Goal: Task Accomplishment & Management: Manage account settings

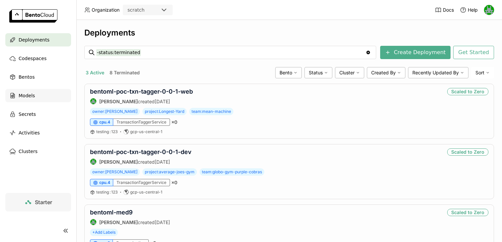
click at [28, 100] on div "Models" at bounding box center [38, 95] width 66 height 13
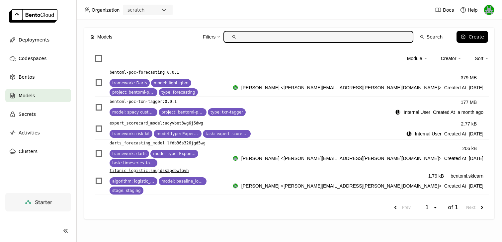
click at [148, 167] on p "titanic_logistic : snujdss3pcbwfqvh" at bounding box center [148, 170] width 79 height 7
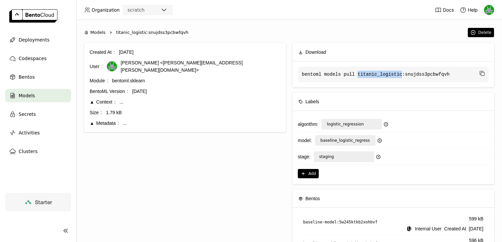
drag, startPoint x: 358, startPoint y: 73, endPoint x: 401, endPoint y: 72, distance: 42.8
click at [401, 72] on code "bentoml models pull titanic_logistic:snujdss3pcbwfqvh" at bounding box center [393, 74] width 191 height 15
copy code "titanic_logistic"
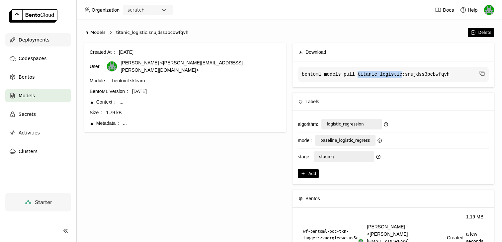
click at [23, 39] on span "Deployments" at bounding box center [34, 40] width 31 height 8
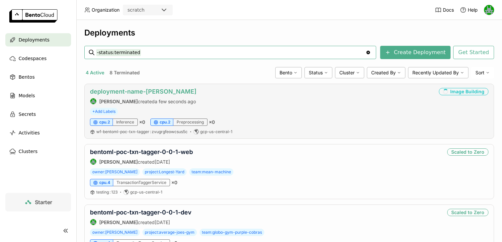
click at [136, 91] on link "deployment-name-dev" at bounding box center [143, 91] width 107 height 7
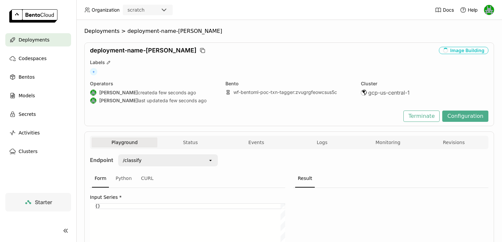
click at [208, 159] on icon "open" at bounding box center [210, 160] width 5 height 5
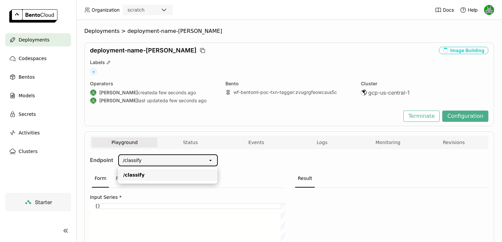
click at [215, 161] on div "open" at bounding box center [212, 160] width 9 height 11
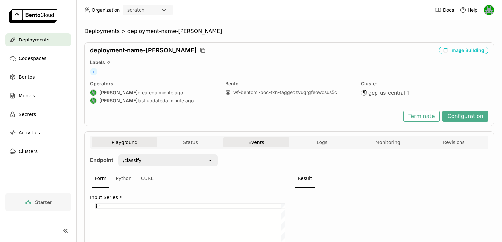
click at [250, 141] on button "Events" at bounding box center [256, 142] width 66 height 10
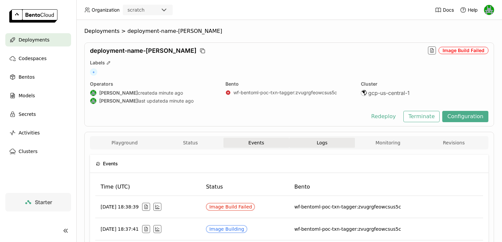
click at [320, 140] on span "Logs" at bounding box center [322, 143] width 11 height 6
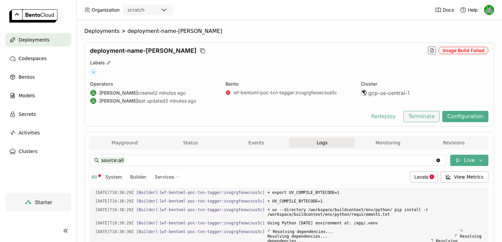
click at [415, 119] on button "Terminate" at bounding box center [421, 116] width 36 height 11
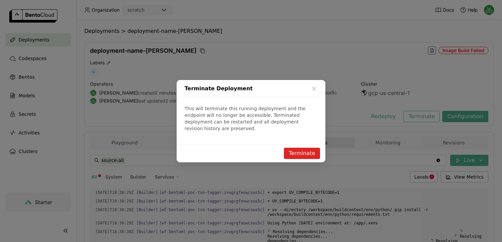
click at [294, 148] on button "Terminate" at bounding box center [302, 153] width 36 height 11
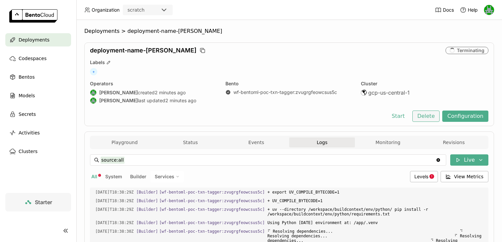
click at [430, 116] on button "Delete" at bounding box center [426, 115] width 28 height 11
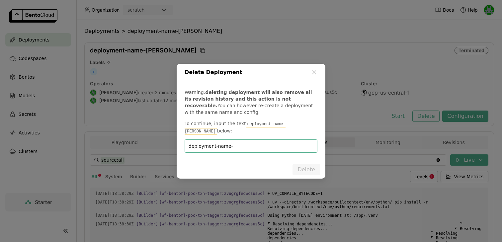
scroll to position [868, 0]
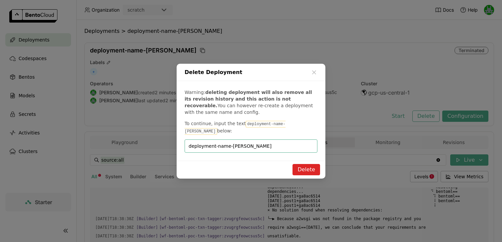
type input "deployment-name-dev"
click at [300, 166] on button "Delete" at bounding box center [306, 169] width 28 height 11
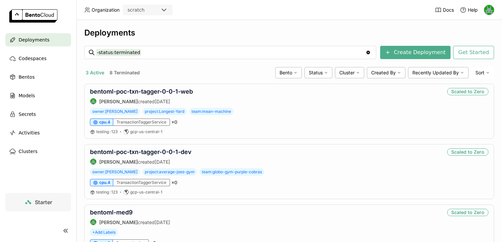
click at [39, 42] on span "Deployments" at bounding box center [34, 40] width 31 height 8
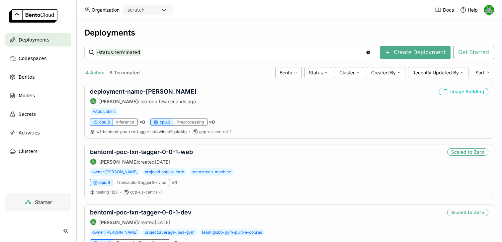
click at [92, 69] on button "4 Active" at bounding box center [94, 72] width 21 height 9
click at [143, 90] on link "deployment-name-dev" at bounding box center [143, 91] width 107 height 7
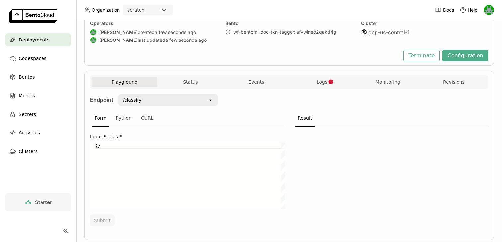
scroll to position [76, 0]
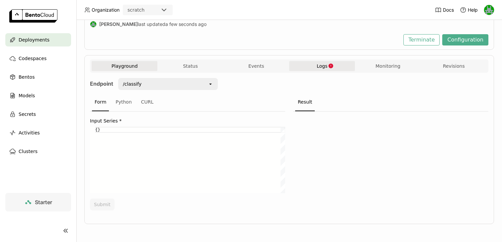
click at [313, 66] on button "Logs" at bounding box center [322, 66] width 66 height 10
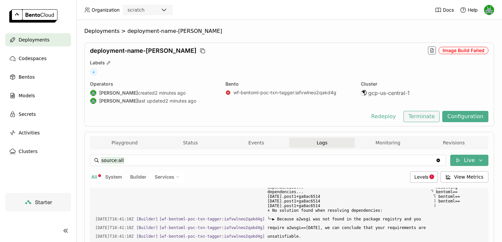
click at [431, 113] on button "Terminate" at bounding box center [421, 116] width 36 height 11
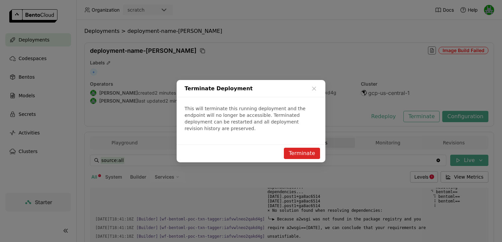
click at [291, 148] on button "Terminate" at bounding box center [302, 153] width 36 height 11
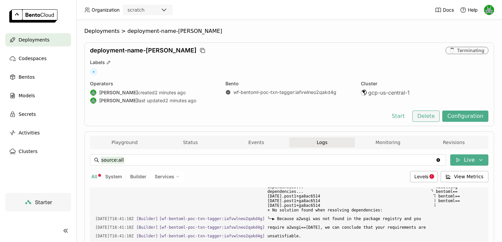
click at [423, 116] on button "Delete" at bounding box center [426, 115] width 28 height 11
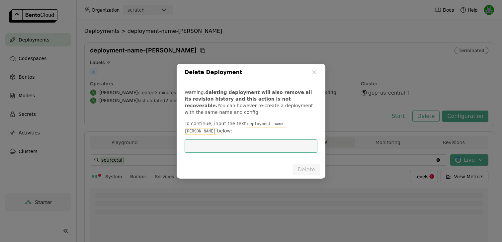
click at [270, 127] on code "deployment-name-dev" at bounding box center [234, 128] width 101 height 14
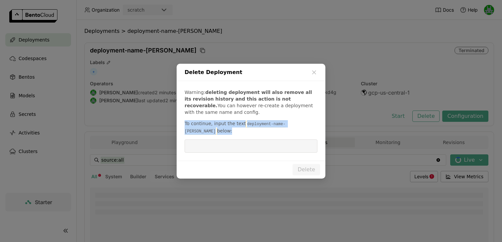
click at [270, 127] on code "deployment-name-dev" at bounding box center [234, 128] width 101 height 14
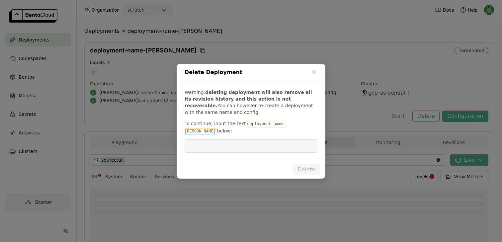
click at [280, 127] on code "deployment-name-dev" at bounding box center [234, 128] width 101 height 14
drag, startPoint x: 288, startPoint y: 127, endPoint x: 241, endPoint y: 127, distance: 47.1
click at [241, 127] on p "To continue, input the text deployment-name-dev below:" at bounding box center [250, 127] width 133 height 15
copy code "deployment-name-dev"
click at [241, 141] on input "dialog" at bounding box center [250, 146] width 125 height 13
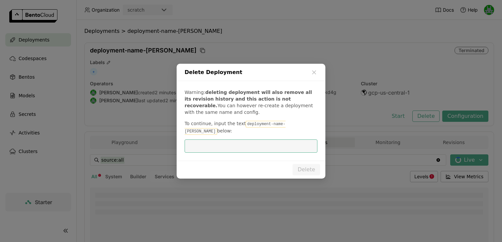
paste input "deployment-name-dev"
type input "deployment-name-dev"
click at [308, 166] on button "Delete" at bounding box center [306, 169] width 28 height 11
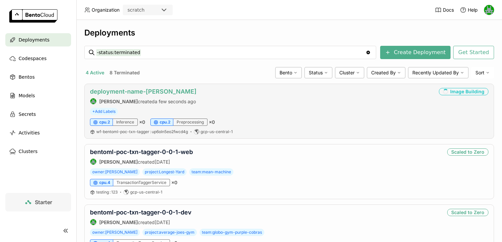
click at [110, 89] on link "deployment-name-dev" at bounding box center [143, 91] width 107 height 7
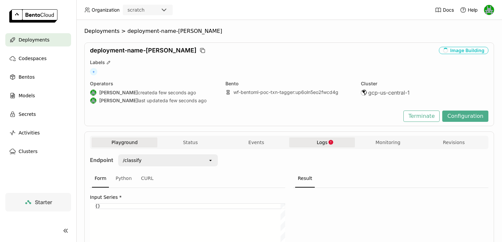
click at [323, 139] on span "Logs" at bounding box center [322, 142] width 11 height 6
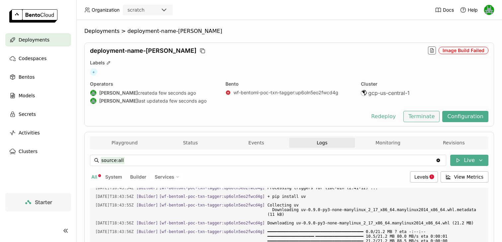
click at [427, 119] on button "Terminate" at bounding box center [421, 116] width 36 height 11
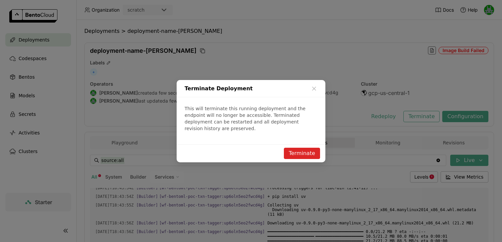
click at [295, 149] on button "Terminate" at bounding box center [302, 153] width 36 height 11
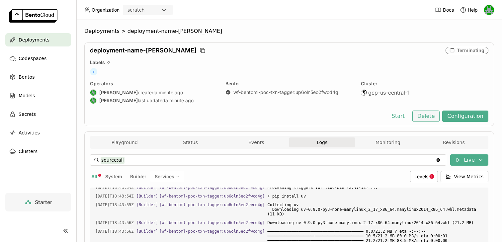
click at [424, 116] on button "Delete" at bounding box center [426, 115] width 28 height 11
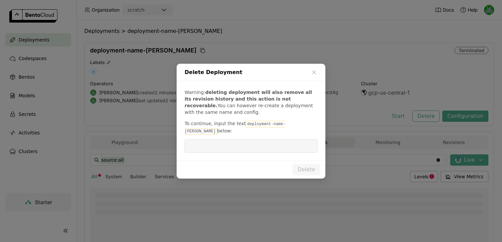
drag, startPoint x: 244, startPoint y: 127, endPoint x: 277, endPoint y: 124, distance: 32.7
click at [277, 124] on code "deployment-name-dev" at bounding box center [234, 128] width 101 height 14
click at [285, 128] on code "deployment-name-dev" at bounding box center [234, 128] width 101 height 14
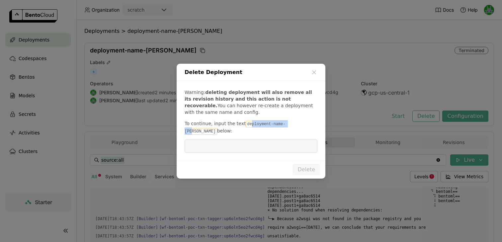
scroll to position [873, 0]
drag, startPoint x: 288, startPoint y: 128, endPoint x: 243, endPoint y: 128, distance: 44.5
click at [243, 128] on code "deployment-name-dev" at bounding box center [234, 128] width 101 height 14
copy code "deployment-name-dev"
click at [244, 134] on div "Warning: deleting deployment will also remove all its revision history and this…" at bounding box center [251, 121] width 149 height 80
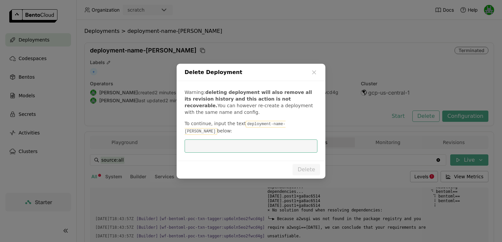
click at [244, 140] on input "dialog" at bounding box center [250, 146] width 125 height 13
paste input "deployment-name-dev"
type input "deployment-name-dev"
click at [312, 164] on button "Delete" at bounding box center [306, 169] width 28 height 11
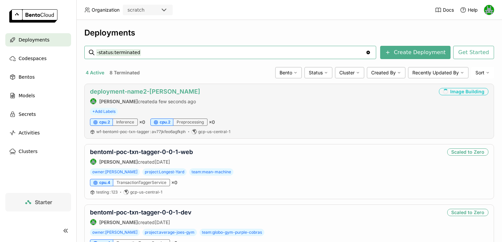
click at [137, 92] on link "deployment-name2-dev" at bounding box center [145, 91] width 110 height 7
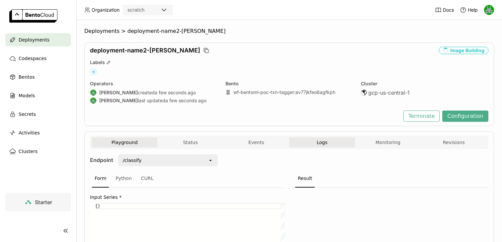
click at [319, 142] on span "Logs" at bounding box center [322, 142] width 11 height 6
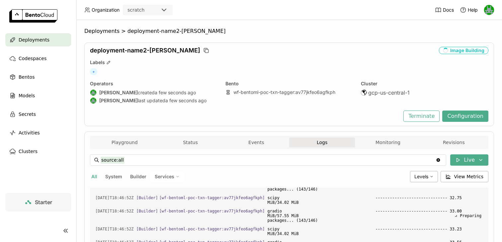
scroll to position [13111, 0]
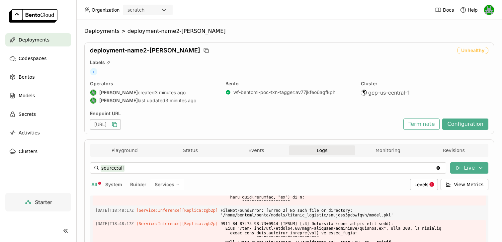
click at [118, 121] on icon "button" at bounding box center [114, 124] width 7 height 7
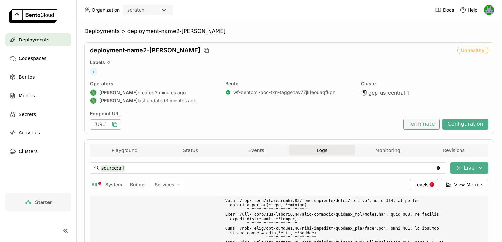
click at [430, 119] on button "Terminate" at bounding box center [421, 123] width 36 height 11
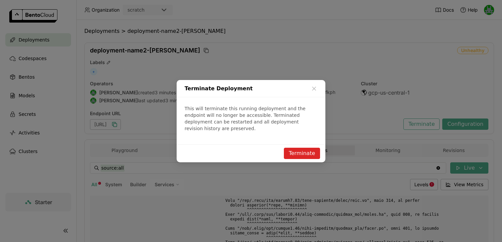
click at [314, 148] on button "Terminate" at bounding box center [302, 153] width 36 height 11
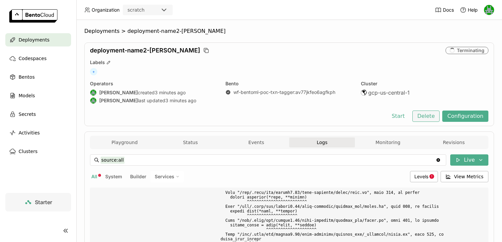
click at [426, 118] on button "Delete" at bounding box center [426, 115] width 28 height 11
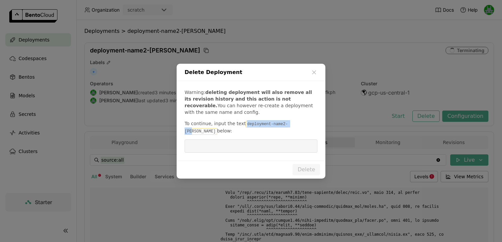
drag, startPoint x: 244, startPoint y: 126, endPoint x: 292, endPoint y: 126, distance: 48.1
click at [288, 126] on code "deployment-name2-dev" at bounding box center [235, 128] width 103 height 14
copy code "deployment-name2-dev"
click at [280, 140] on input "dialog" at bounding box center [250, 146] width 125 height 13
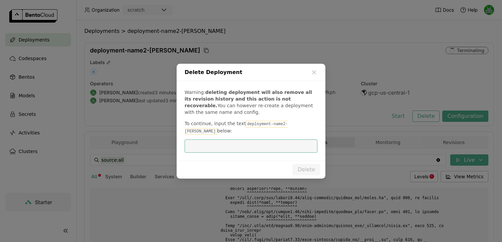
paste input "deployment-name2-dev"
type input "deployment-name2-dev"
click at [310, 167] on button "Delete" at bounding box center [306, 169] width 28 height 11
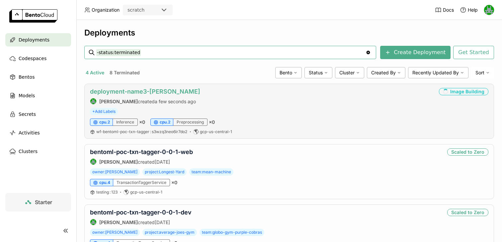
click at [135, 93] on link "deployment-name3-dev" at bounding box center [145, 91] width 110 height 7
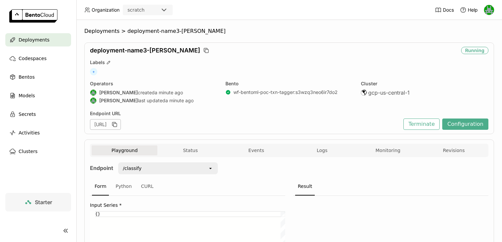
click at [210, 165] on div "open" at bounding box center [212, 168] width 9 height 11
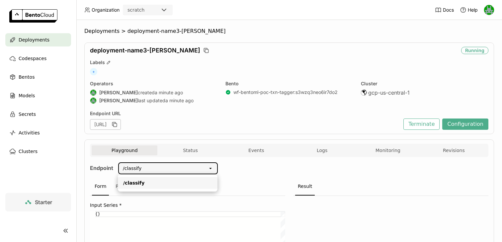
click at [210, 166] on icon "open" at bounding box center [210, 168] width 5 height 5
click at [121, 124] on div "https://deployment-name3-dev-18ac2669.mt-guc1.bentoml.ai" at bounding box center [105, 124] width 31 height 11
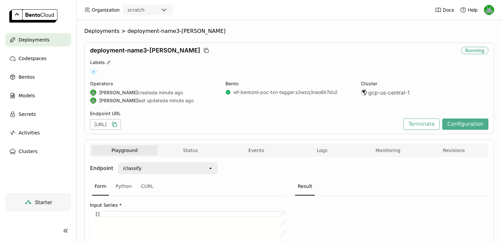
click at [118, 124] on icon "button" at bounding box center [114, 124] width 7 height 7
click at [121, 125] on div "https://deployment-name3-dev-18ac2669.mt-guc1.bentoml.ai" at bounding box center [105, 124] width 31 height 11
click at [118, 124] on icon "button" at bounding box center [114, 124] width 7 height 7
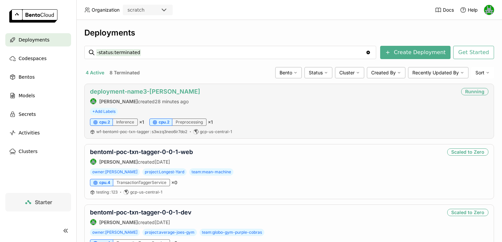
click at [151, 91] on link "deployment-name3-dev" at bounding box center [145, 91] width 110 height 7
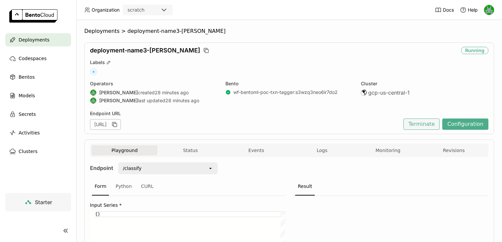
click at [427, 123] on button "Terminate" at bounding box center [421, 123] width 36 height 11
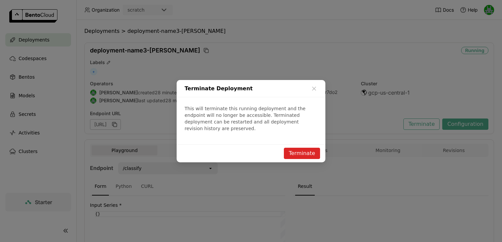
click at [289, 148] on button "Terminate" at bounding box center [302, 153] width 36 height 11
click at [303, 151] on icon "loading" at bounding box center [302, 153] width 6 height 6
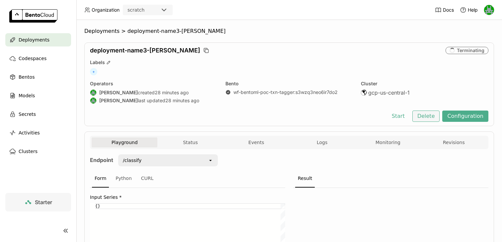
click at [432, 115] on button "Delete" at bounding box center [426, 115] width 28 height 11
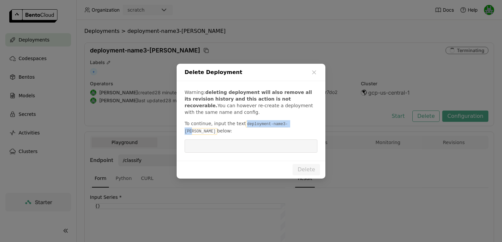
drag, startPoint x: 292, startPoint y: 128, endPoint x: 243, endPoint y: 127, distance: 49.1
click at [243, 127] on code "deployment-name3-dev" at bounding box center [235, 128] width 103 height 14
copy code "deployment-name3-dev"
click at [243, 140] on input "dialog" at bounding box center [250, 146] width 125 height 13
paste input "deployment-name3-dev"
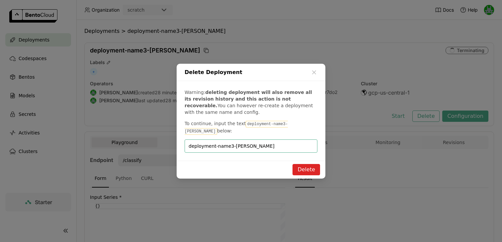
type input "deployment-name3-dev"
click at [301, 165] on button "Delete" at bounding box center [306, 169] width 28 height 11
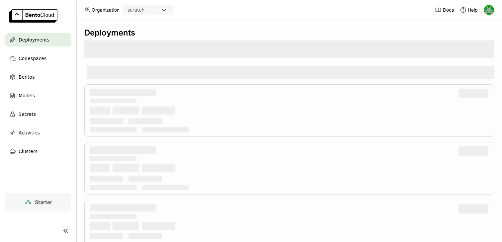
click at [145, 14] on div "scratch" at bounding box center [141, 9] width 36 height 9
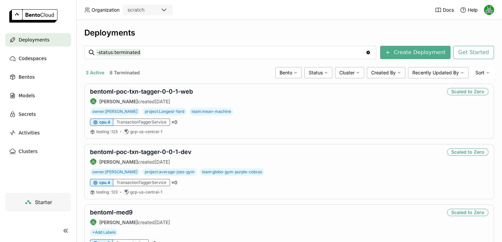
click at [146, 12] on div "scratch" at bounding box center [141, 9] width 36 height 9
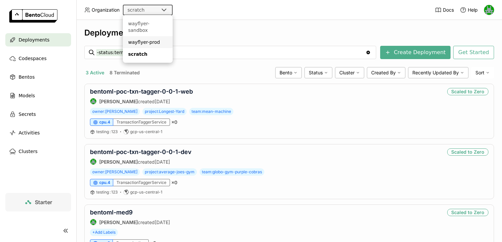
click at [144, 39] on div "wayflyer-prod" at bounding box center [147, 42] width 39 height 7
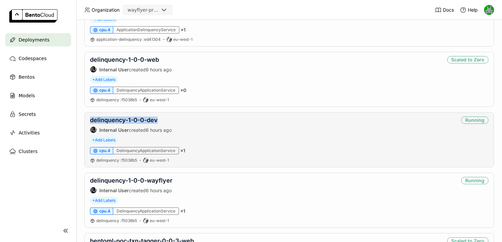
scroll to position [292, 0]
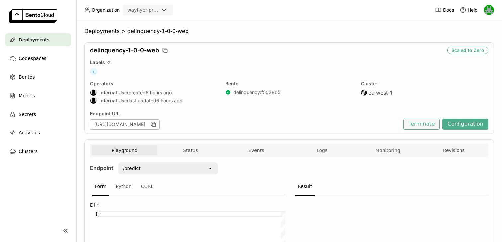
click at [417, 120] on button "Terminate" at bounding box center [421, 123] width 36 height 11
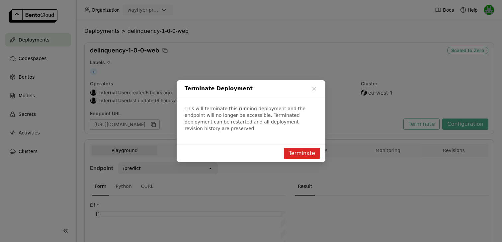
click at [310, 148] on button "Terminate" at bounding box center [302, 153] width 36 height 11
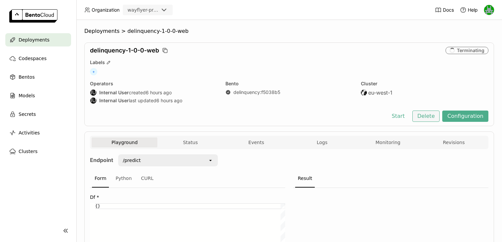
click at [425, 118] on button "Delete" at bounding box center [426, 115] width 28 height 11
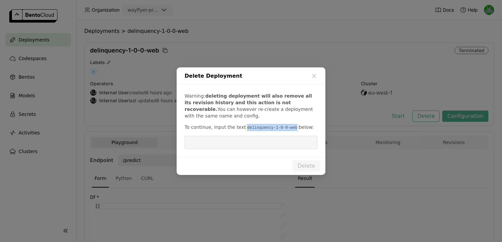
drag, startPoint x: 293, startPoint y: 126, endPoint x: 244, endPoint y: 128, distance: 49.1
click at [246, 128] on code "delinquency-1-0-0-web" at bounding box center [272, 127] width 53 height 7
copy code "delinquency-1-0-0-web"
click at [242, 138] on input "dialog" at bounding box center [250, 142] width 125 height 13
paste input "delinquency-1-0-0-web"
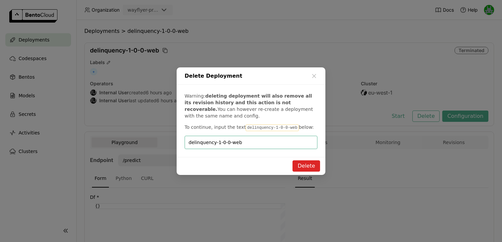
type input "delinquency-1-0-0-web"
click at [310, 168] on button "Delete" at bounding box center [306, 165] width 28 height 11
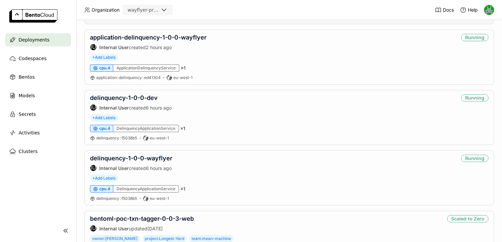
scroll to position [286, 0]
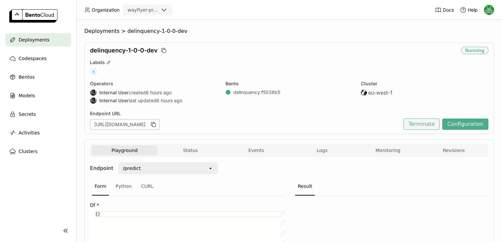
click at [419, 125] on button "Terminate" at bounding box center [421, 123] width 36 height 11
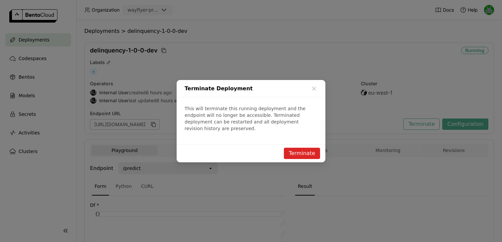
click at [293, 148] on button "Terminate" at bounding box center [302, 153] width 36 height 11
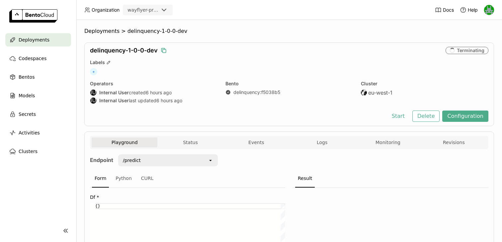
click at [162, 50] on icon "button" at bounding box center [163, 50] width 7 height 7
click at [423, 119] on button "Delete" at bounding box center [426, 115] width 28 height 11
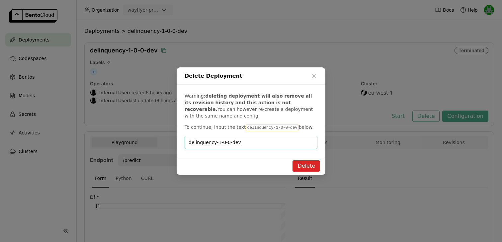
type input "delinquency-1-0-0-dev"
click at [305, 167] on button "Delete" at bounding box center [306, 165] width 28 height 11
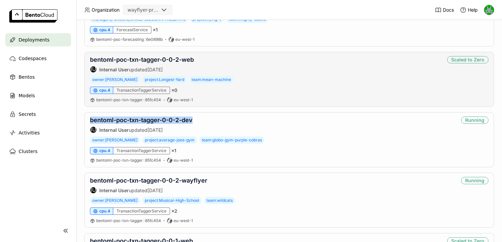
scroll to position [659, 0]
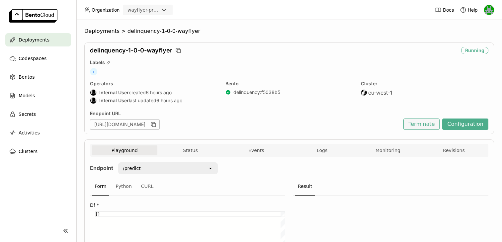
click at [416, 121] on button "Terminate" at bounding box center [421, 123] width 36 height 11
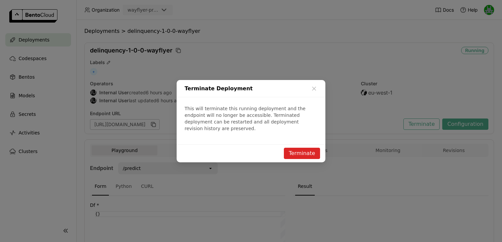
click at [317, 148] on button "Terminate" at bounding box center [302, 153] width 36 height 11
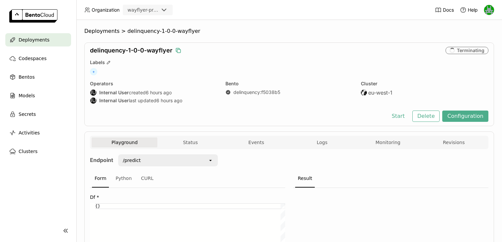
click at [177, 50] on icon "button" at bounding box center [178, 50] width 3 height 3
click at [421, 113] on button "Delete" at bounding box center [426, 115] width 28 height 11
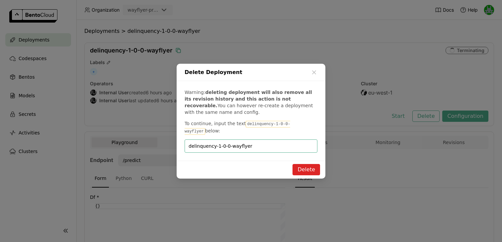
type input "delinquency-1-0-0-wayflyer"
click at [307, 170] on button "Delete" at bounding box center [306, 169] width 28 height 11
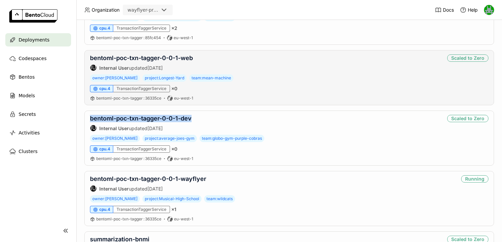
scroll to position [848, 0]
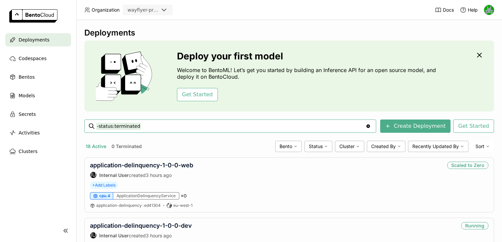
scroll to position [286, 0]
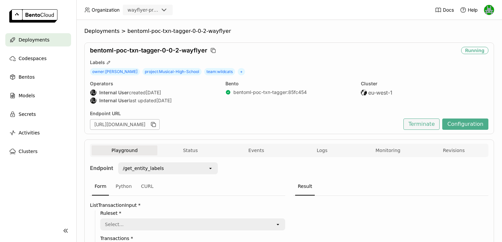
click at [418, 121] on button "Terminate" at bounding box center [421, 123] width 36 height 11
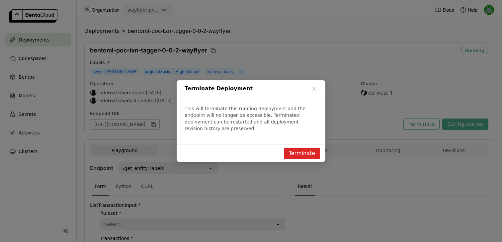
click at [303, 152] on button "Terminate" at bounding box center [302, 153] width 36 height 11
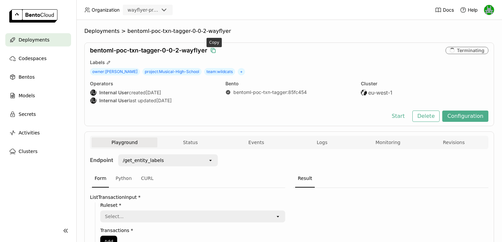
click at [214, 49] on icon "button" at bounding box center [213, 50] width 3 height 3
click at [423, 115] on button "Delete" at bounding box center [426, 115] width 28 height 11
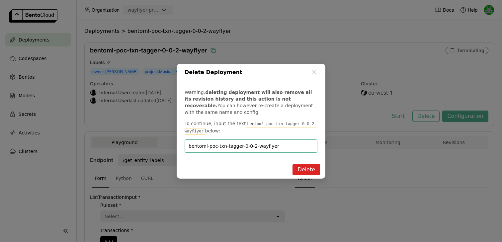
type input "bentoml-poc-txn-tagger-0-0-2-wayflyer"
click at [309, 170] on button "Delete" at bounding box center [306, 169] width 28 height 11
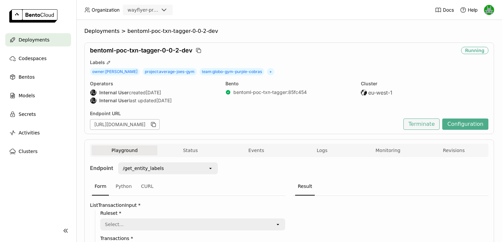
click at [420, 120] on button "Terminate" at bounding box center [421, 123] width 36 height 11
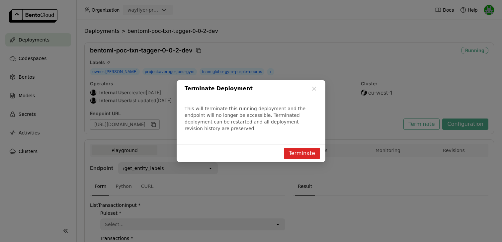
click at [298, 151] on button "Terminate" at bounding box center [302, 153] width 36 height 11
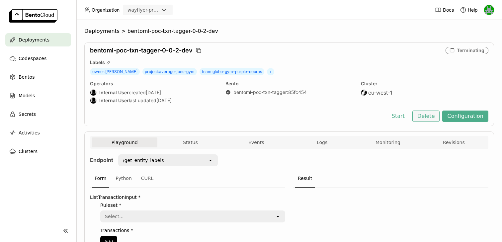
click at [427, 120] on button "Delete" at bounding box center [426, 115] width 28 height 11
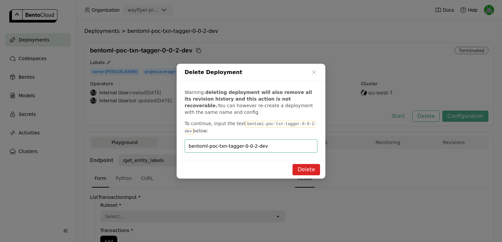
type input "bentoml-poc-txn-tagger-0-0-2-dev"
click at [307, 168] on button "Delete" at bounding box center [306, 169] width 28 height 11
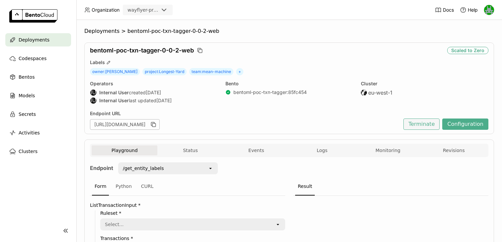
click at [422, 123] on button "Terminate" at bounding box center [421, 123] width 36 height 11
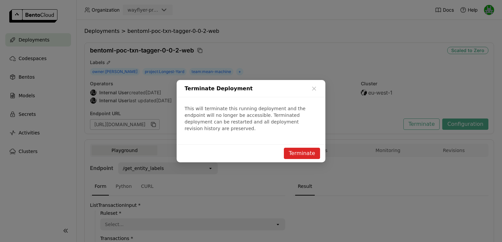
click at [300, 148] on button "Terminate" at bounding box center [302, 153] width 36 height 11
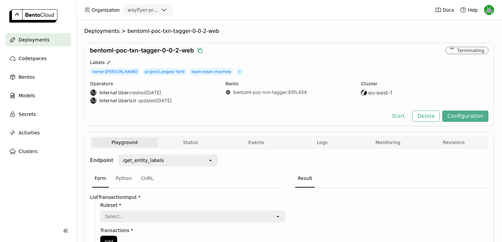
click at [198, 51] on icon "button" at bounding box center [199, 50] width 7 height 7
click at [428, 118] on button "Delete" at bounding box center [426, 115] width 28 height 11
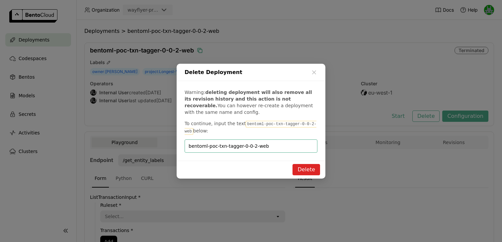
type input "bentoml-poc-txn-tagger-0-0-2-web"
click at [302, 169] on button "Delete" at bounding box center [306, 169] width 28 height 11
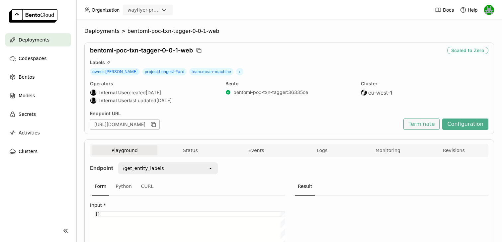
click at [430, 122] on button "Terminate" at bounding box center [421, 123] width 36 height 11
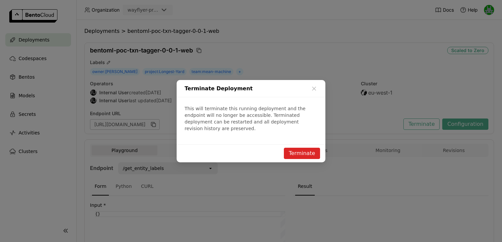
click at [292, 148] on button "Terminate" at bounding box center [302, 153] width 36 height 11
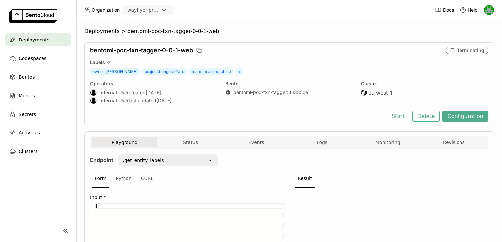
click at [200, 50] on icon "button" at bounding box center [198, 50] width 7 height 7
click at [426, 116] on button "Delete" at bounding box center [426, 115] width 28 height 11
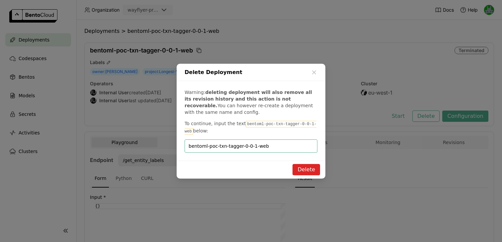
type input "bentoml-poc-txn-tagger-0-0-1-web"
click at [302, 167] on button "Delete" at bounding box center [306, 169] width 28 height 11
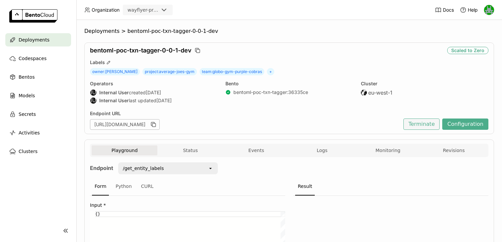
click at [410, 125] on button "Terminate" at bounding box center [421, 123] width 36 height 11
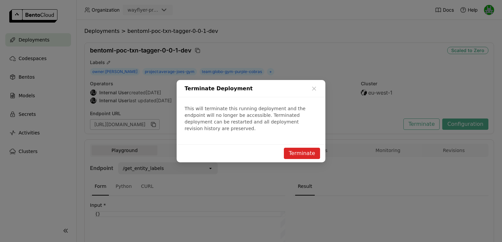
click at [300, 151] on button "Terminate" at bounding box center [302, 153] width 36 height 11
click at [198, 51] on div "Terminate Deployment This will terminate this running deployment and the endpoi…" at bounding box center [251, 121] width 502 height 242
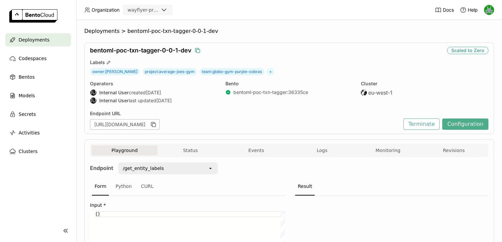
click at [196, 51] on icon "button" at bounding box center [197, 50] width 7 height 7
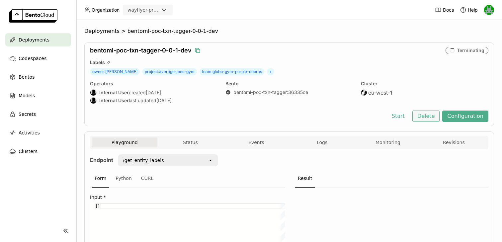
click at [423, 114] on button "Delete" at bounding box center [426, 115] width 28 height 11
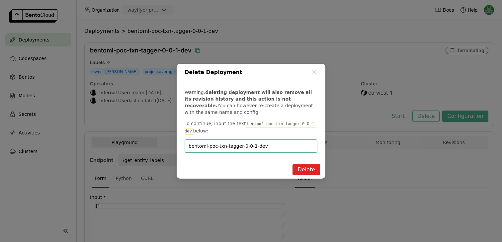
type input "bentoml-poc-txn-tagger-0-0-1-dev"
click at [316, 168] on button "Delete" at bounding box center [306, 169] width 28 height 11
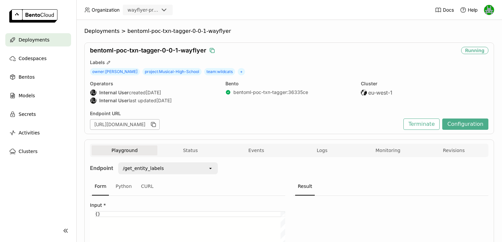
click at [213, 53] on icon "button" at bounding box center [212, 50] width 3 height 3
click at [413, 124] on button "Terminate" at bounding box center [421, 123] width 36 height 11
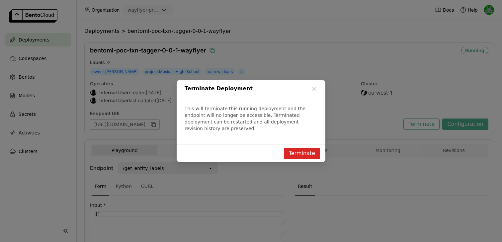
click at [312, 152] on button "Terminate" at bounding box center [302, 153] width 36 height 11
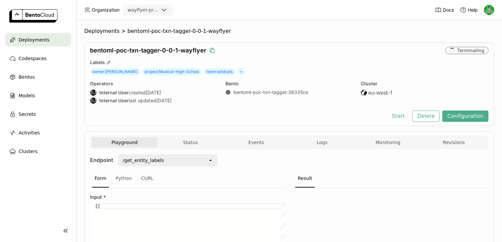
click at [425, 125] on div "bentoml-poc-txn-tagger-0-0-1-wayflyer Terminating Labels owner : Troy Bolton pr…" at bounding box center [288, 84] width 409 height 84
click at [425, 118] on button "Delete" at bounding box center [426, 115] width 28 height 11
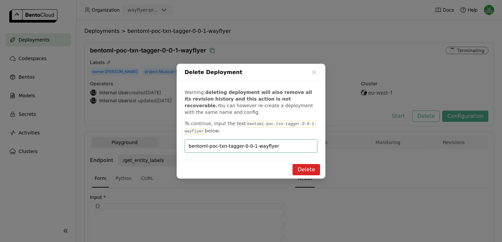
type input "bentoml-poc-txn-tagger-0-0-1-wayflyer"
click at [301, 165] on button "Delete" at bounding box center [306, 169] width 28 height 11
